Goal: Task Accomplishment & Management: Use online tool/utility

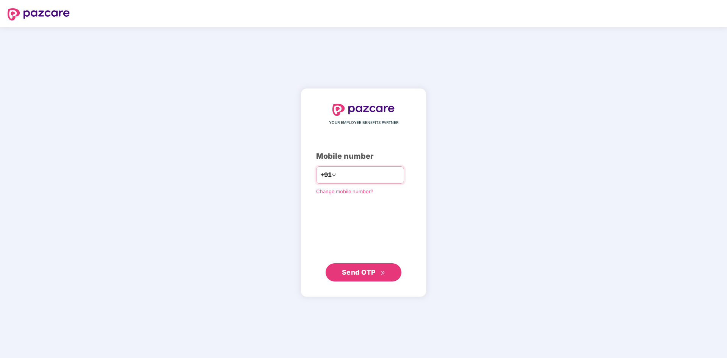
type input "**********"
click at [363, 273] on span "Send OTP" at bounding box center [359, 272] width 34 height 8
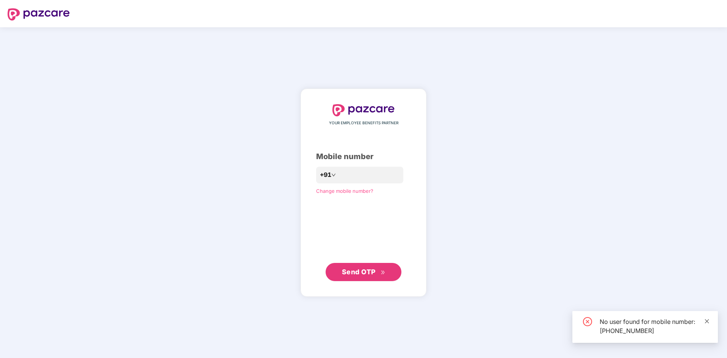
click at [709, 321] on icon "close" at bounding box center [706, 321] width 5 height 5
